Goal: Information Seeking & Learning: Find specific page/section

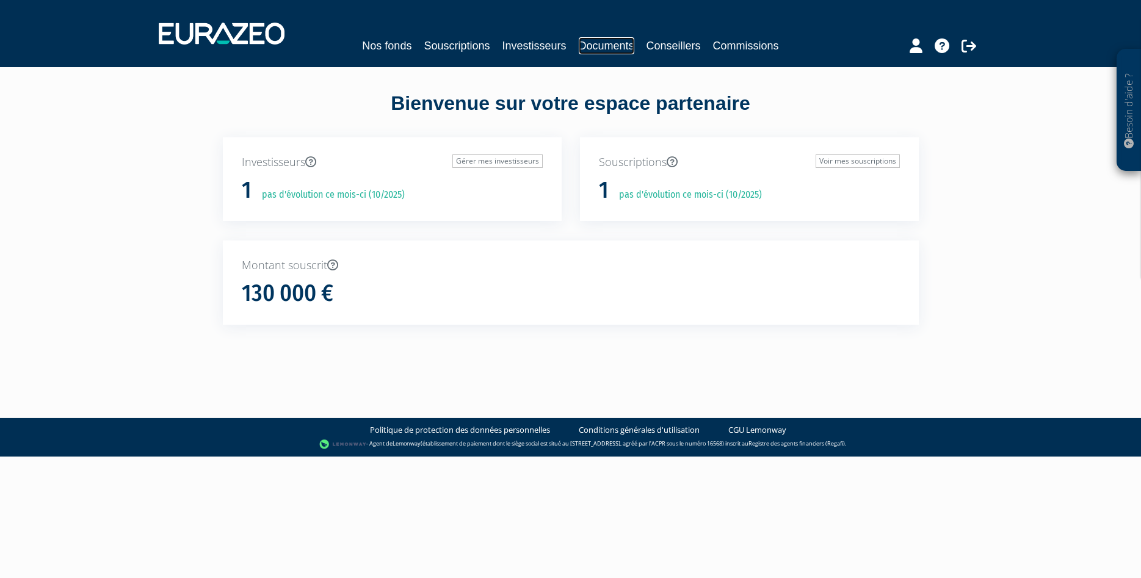
click at [618, 48] on link "Documents" at bounding box center [607, 45] width 56 height 17
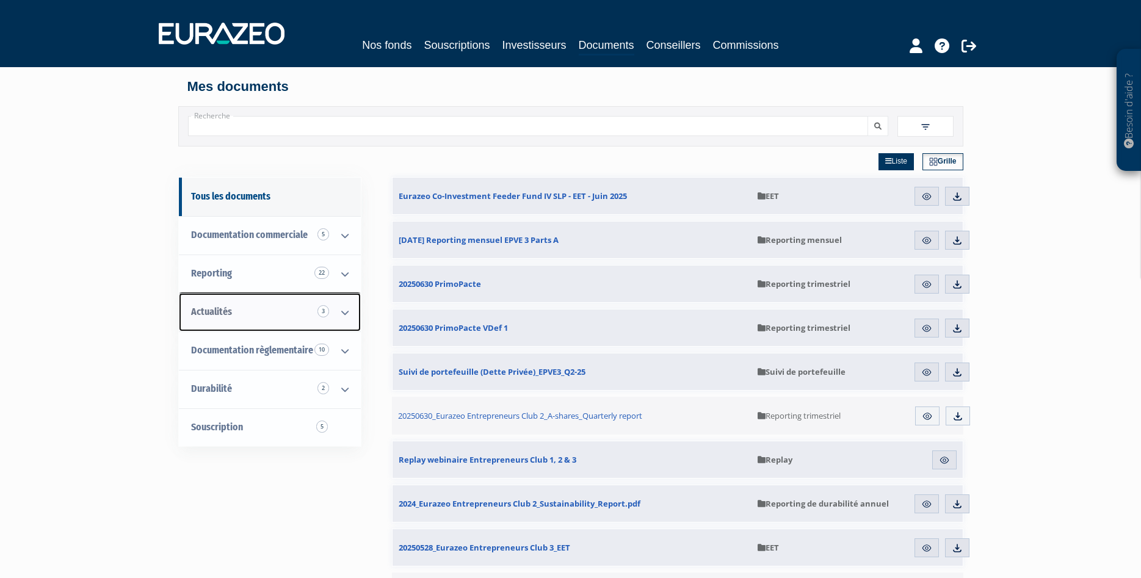
click at [237, 309] on link "Actualités 3" at bounding box center [270, 312] width 182 height 38
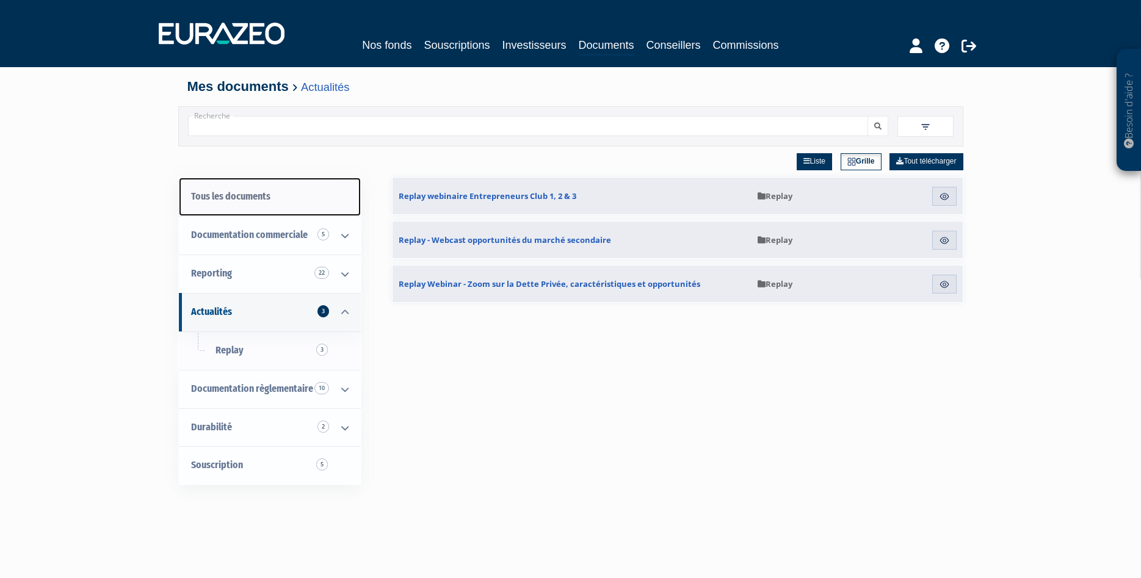
click at [258, 196] on link "Tous les documents" at bounding box center [270, 197] width 182 height 38
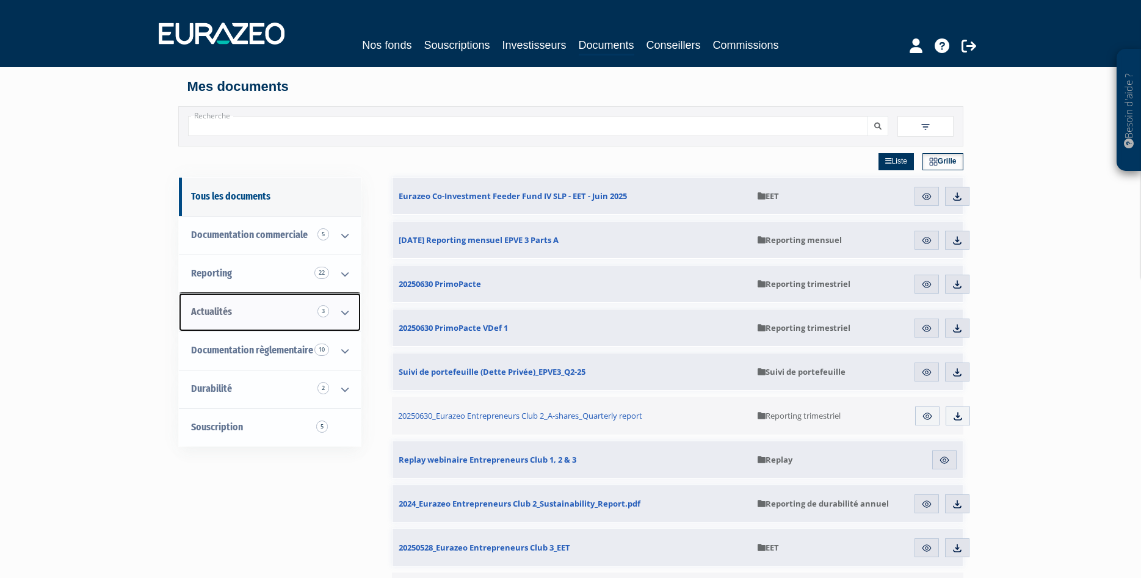
click at [280, 310] on link "Actualités 3" at bounding box center [270, 312] width 182 height 38
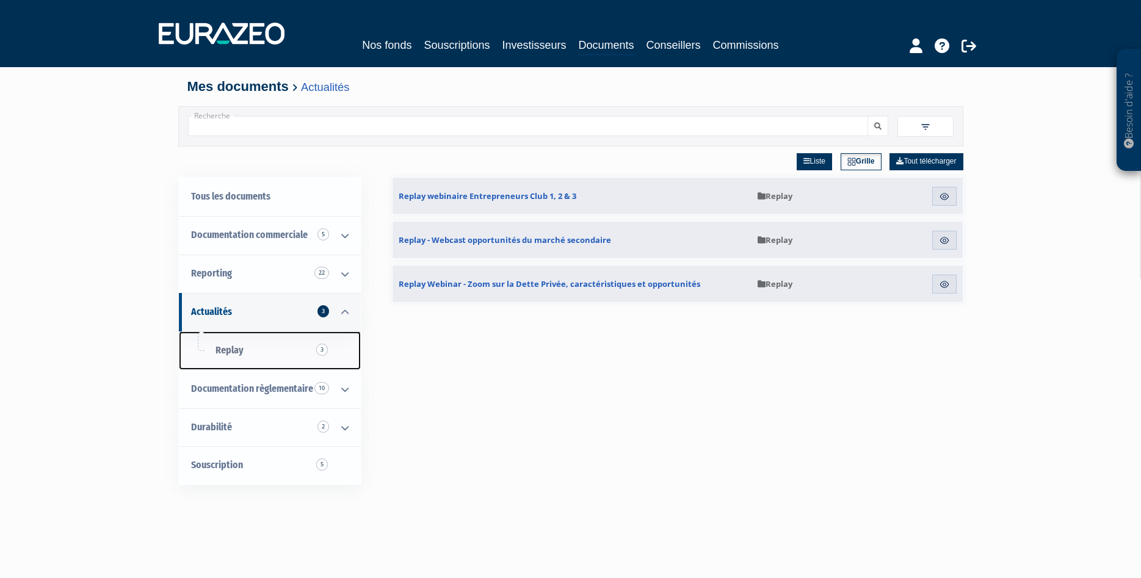
click at [256, 347] on link "Replay 3" at bounding box center [270, 350] width 182 height 38
